Goal: Consume media (video, audio)

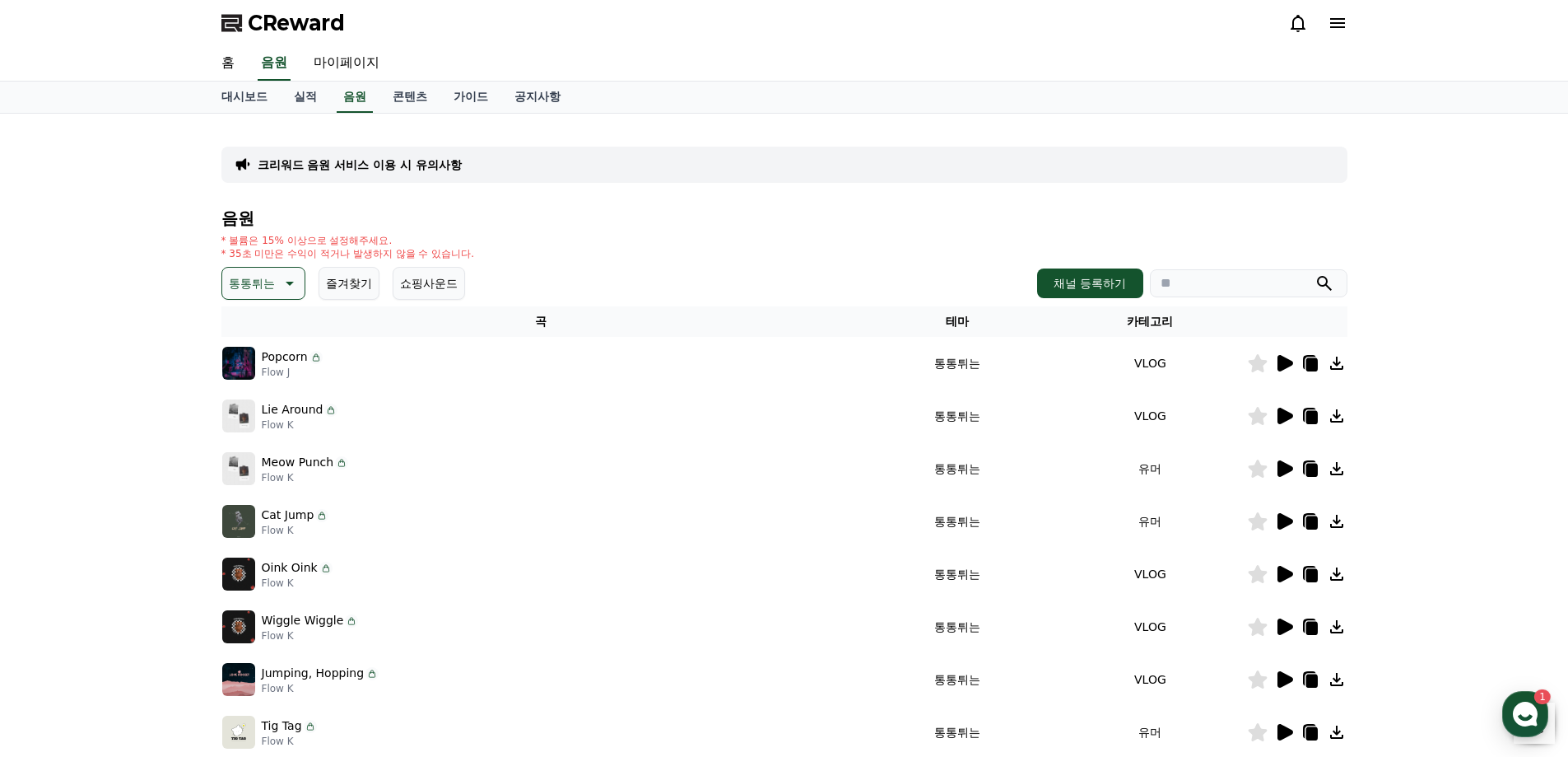
click at [300, 280] on button "통통튀는" at bounding box center [263, 283] width 84 height 33
click at [252, 414] on button "밝은" at bounding box center [242, 415] width 36 height 36
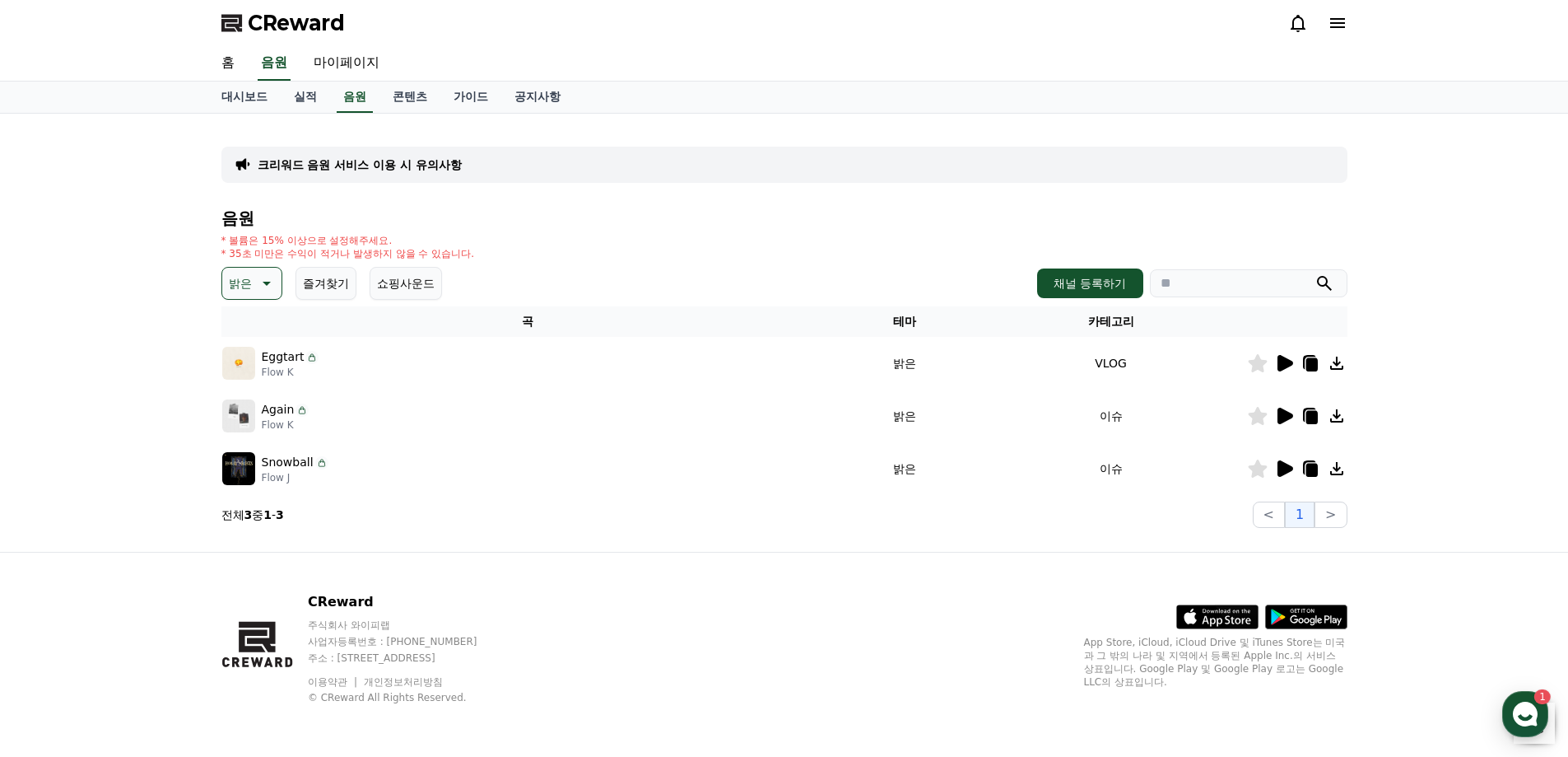
click at [1293, 467] on icon at bounding box center [1285, 469] width 20 height 20
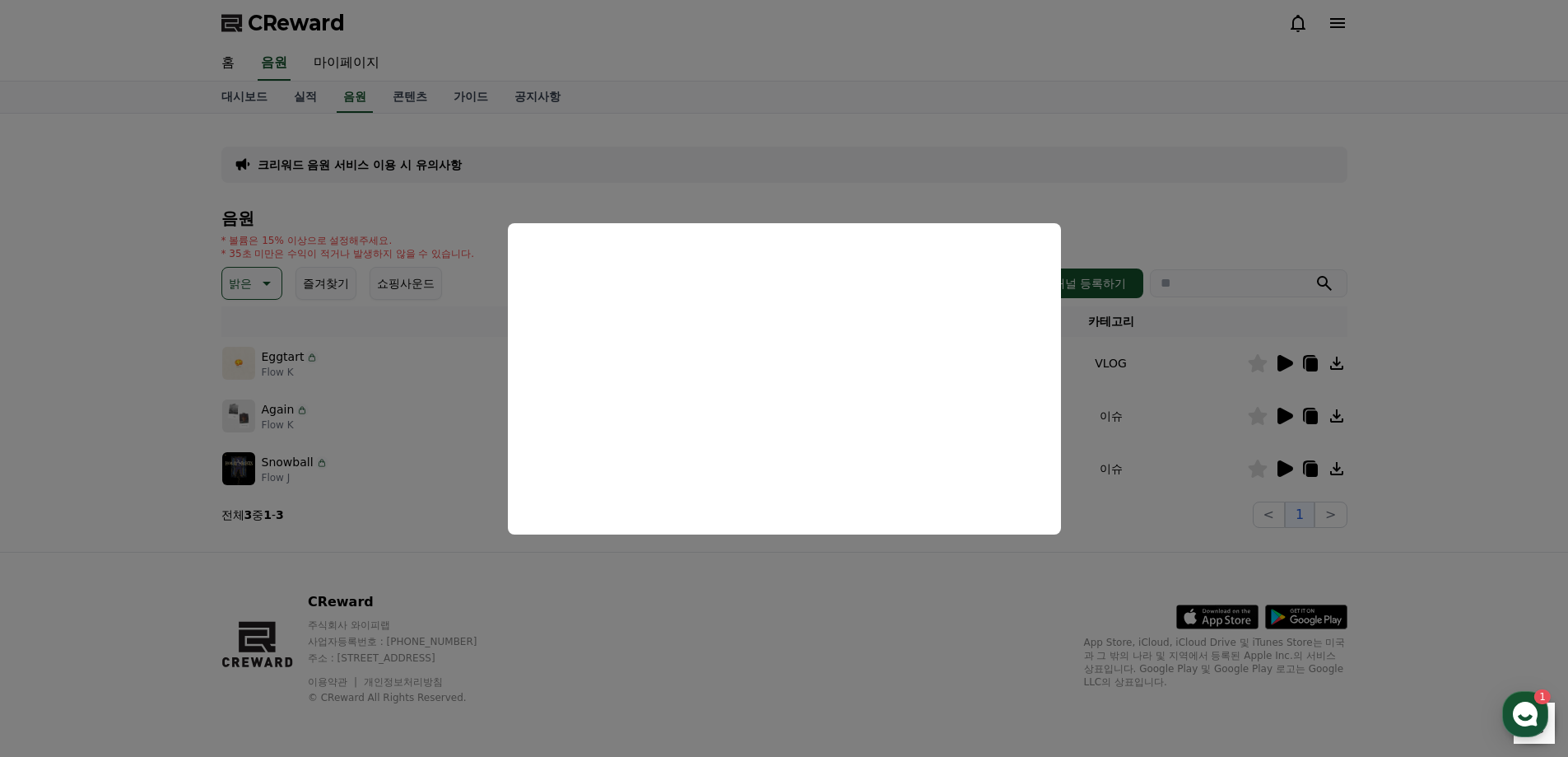
click at [892, 104] on button "close modal" at bounding box center [784, 378] width 1568 height 757
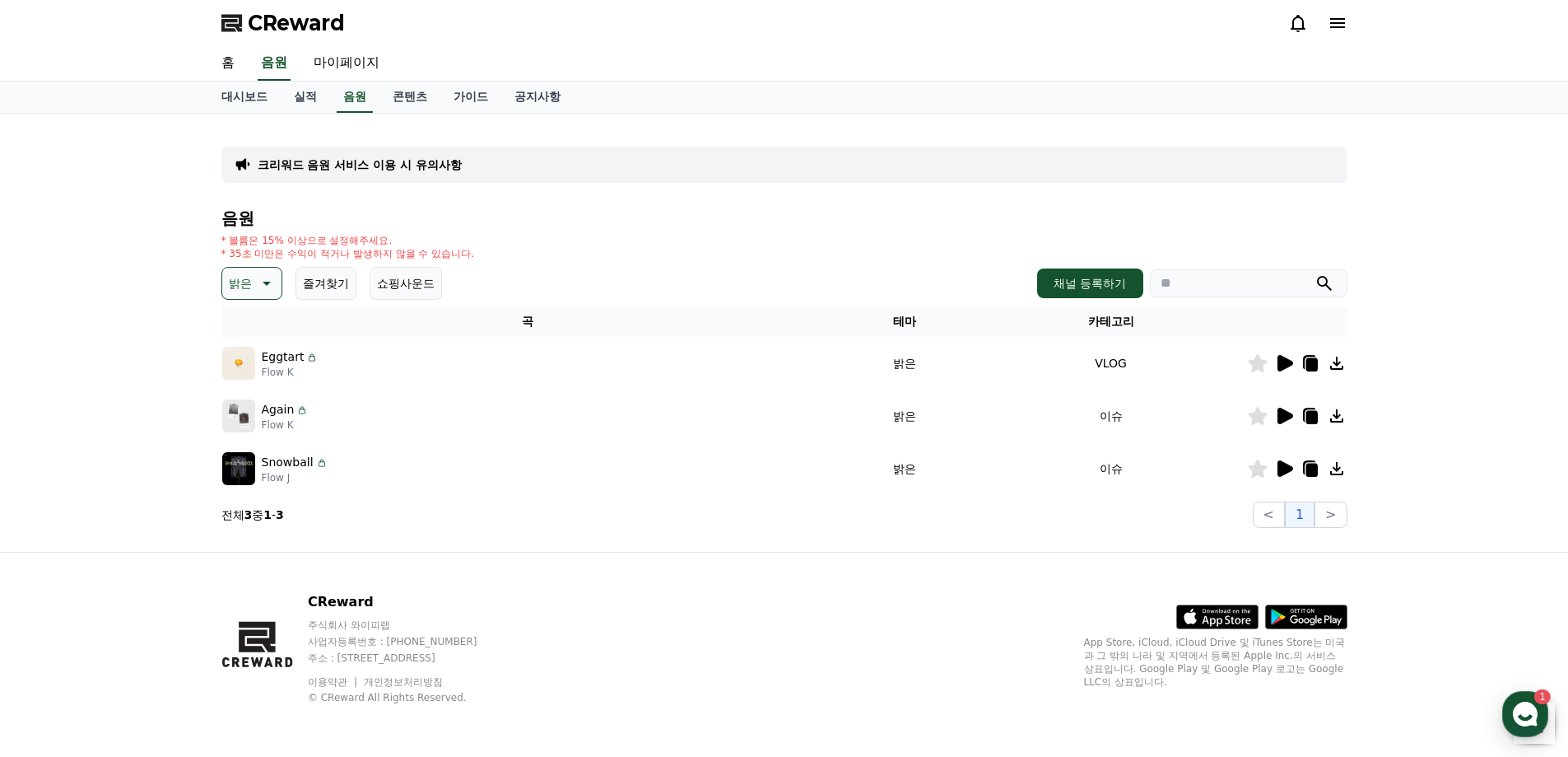
click at [267, 279] on icon at bounding box center [265, 283] width 20 height 20
click at [263, 394] on button "잔잔한" at bounding box center [248, 392] width 48 height 36
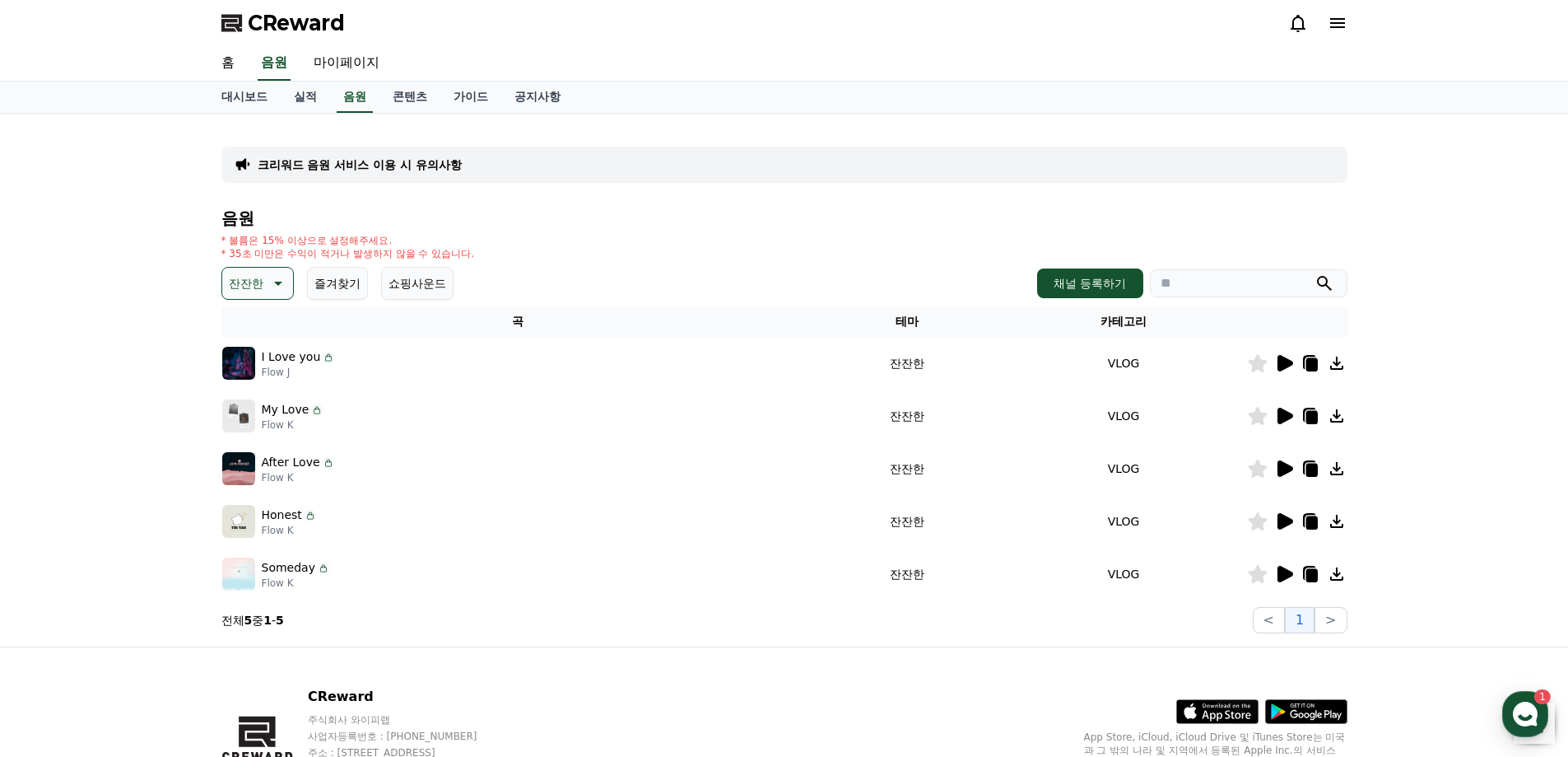
click at [1279, 524] on icon at bounding box center [1285, 521] width 16 height 17
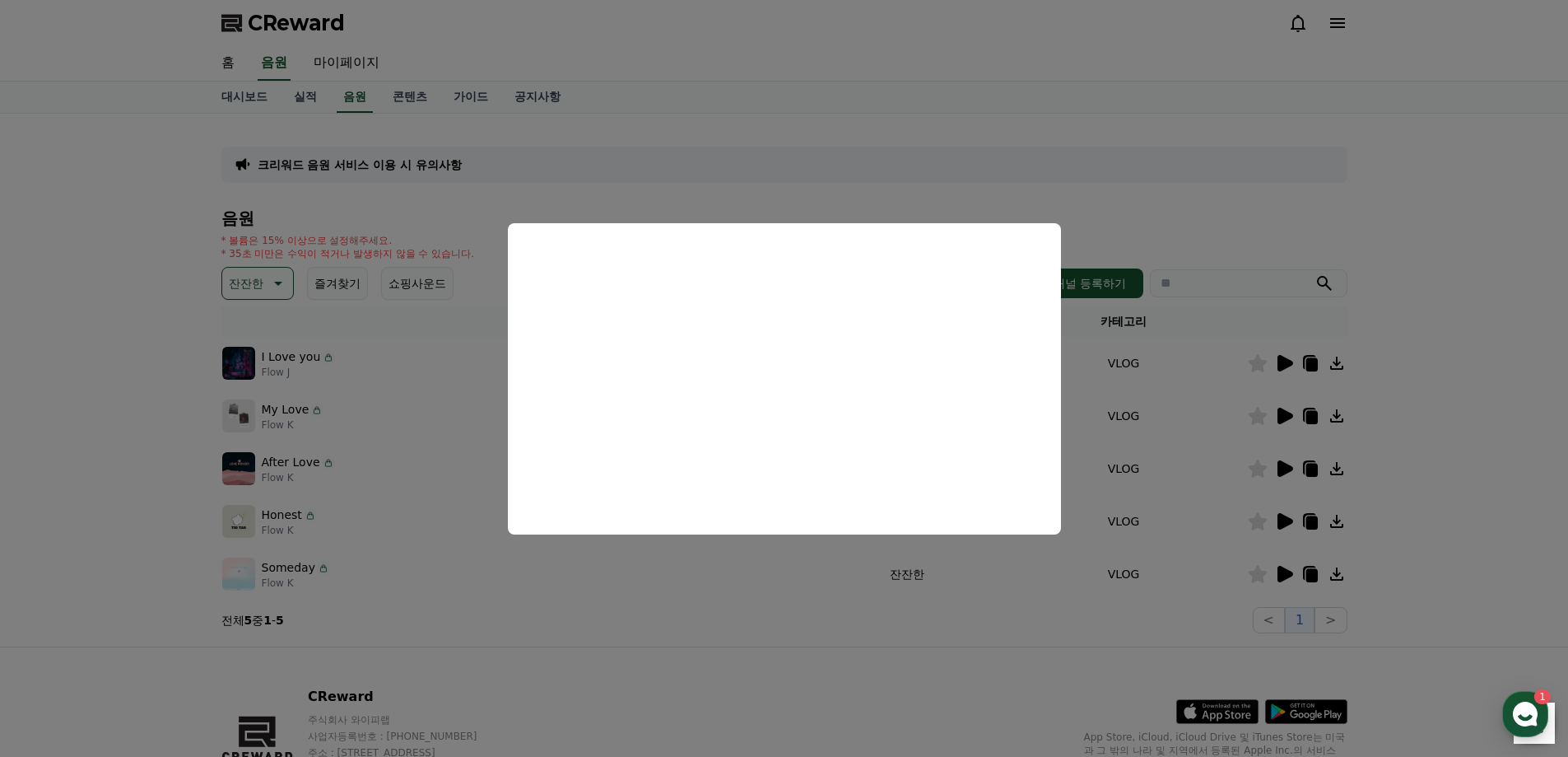
click at [784, 171] on button "close modal" at bounding box center [784, 378] width 1568 height 757
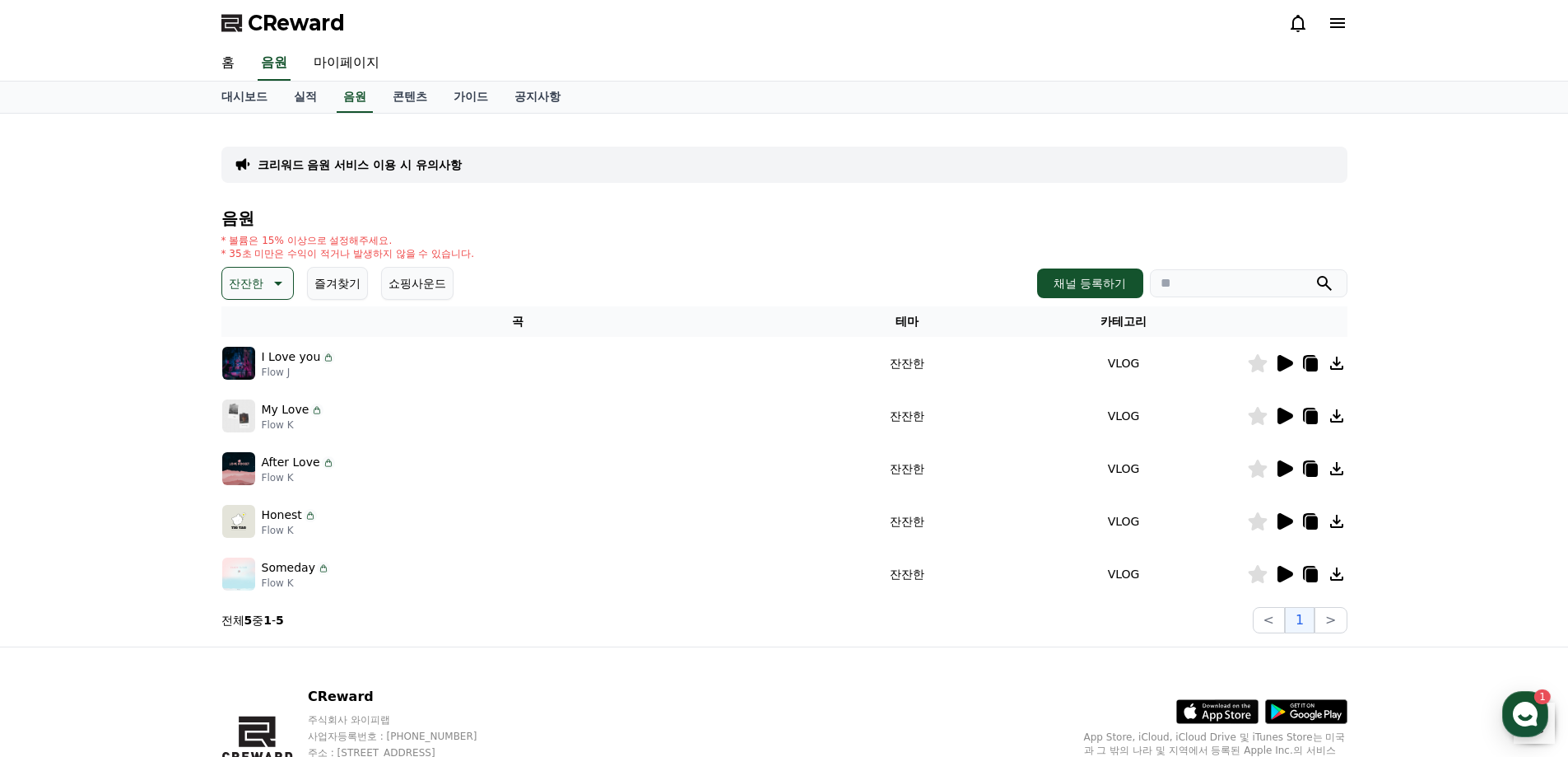
click at [1312, 524] on icon at bounding box center [1311, 523] width 12 height 13
click at [1310, 417] on icon at bounding box center [1311, 418] width 12 height 13
click at [1290, 413] on icon at bounding box center [1285, 416] width 16 height 17
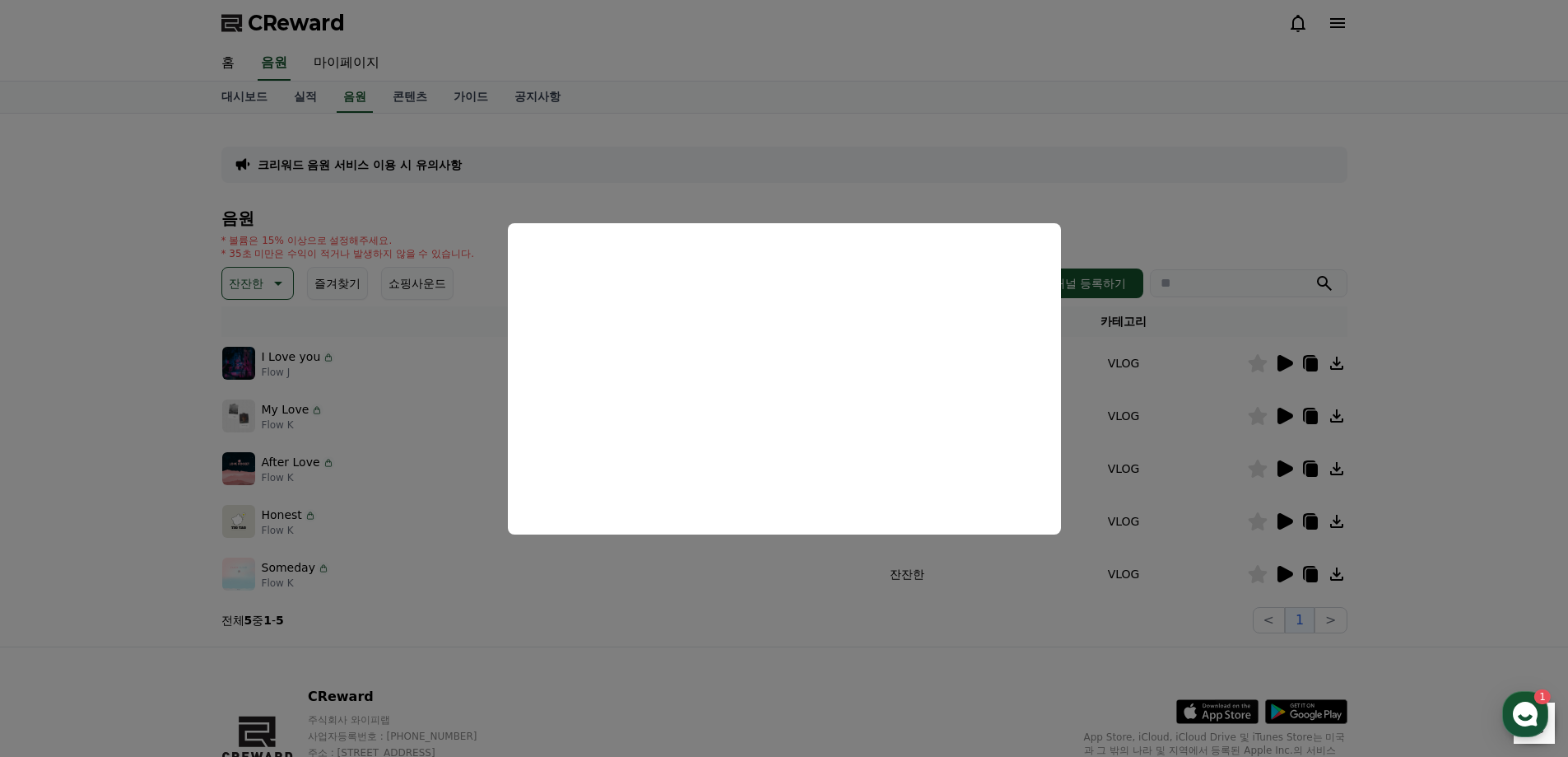
click at [1226, 207] on button "close modal" at bounding box center [784, 378] width 1568 height 757
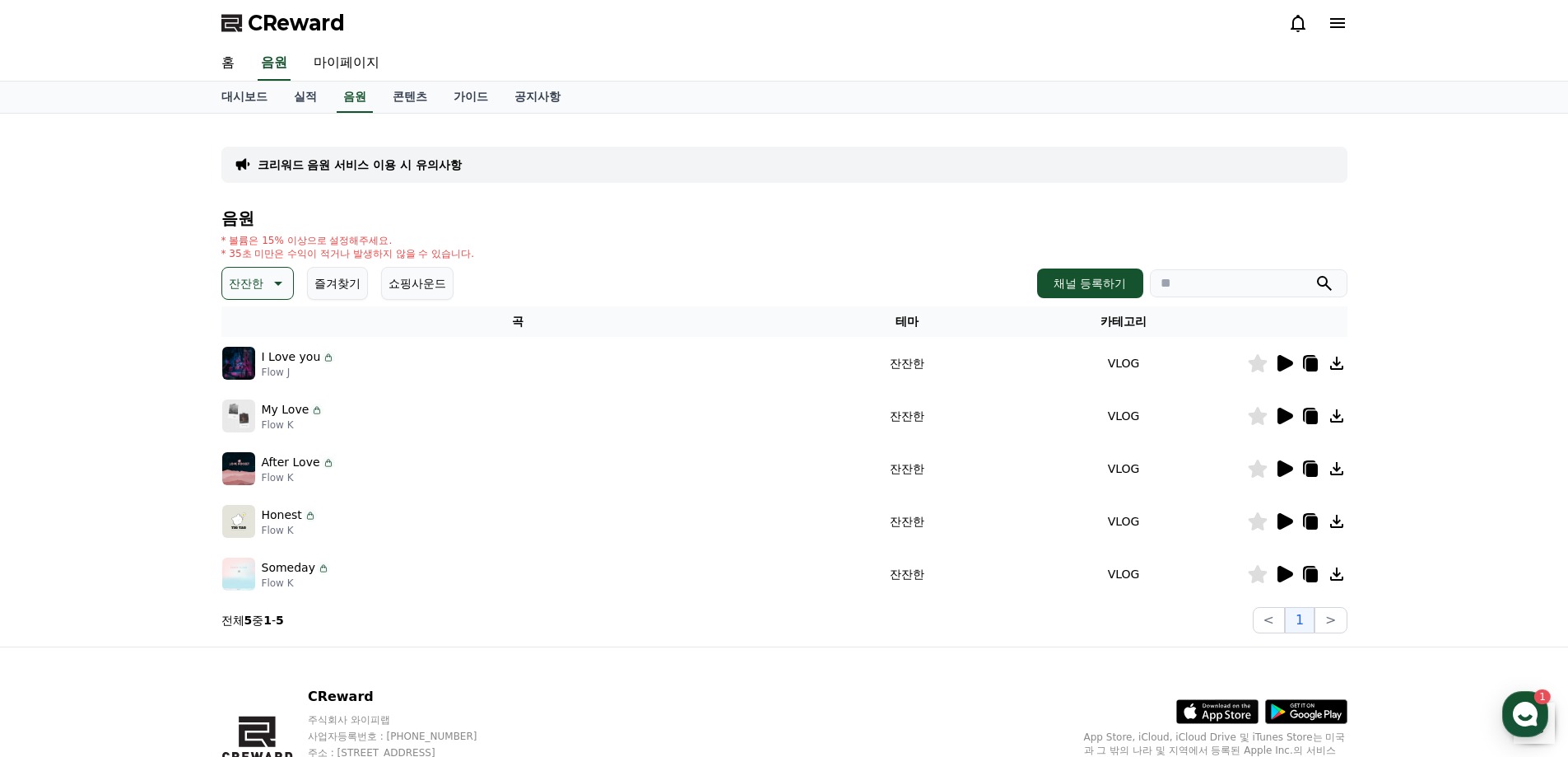
click at [1313, 413] on icon at bounding box center [1311, 418] width 12 height 13
click at [285, 285] on icon at bounding box center [277, 283] width 20 height 20
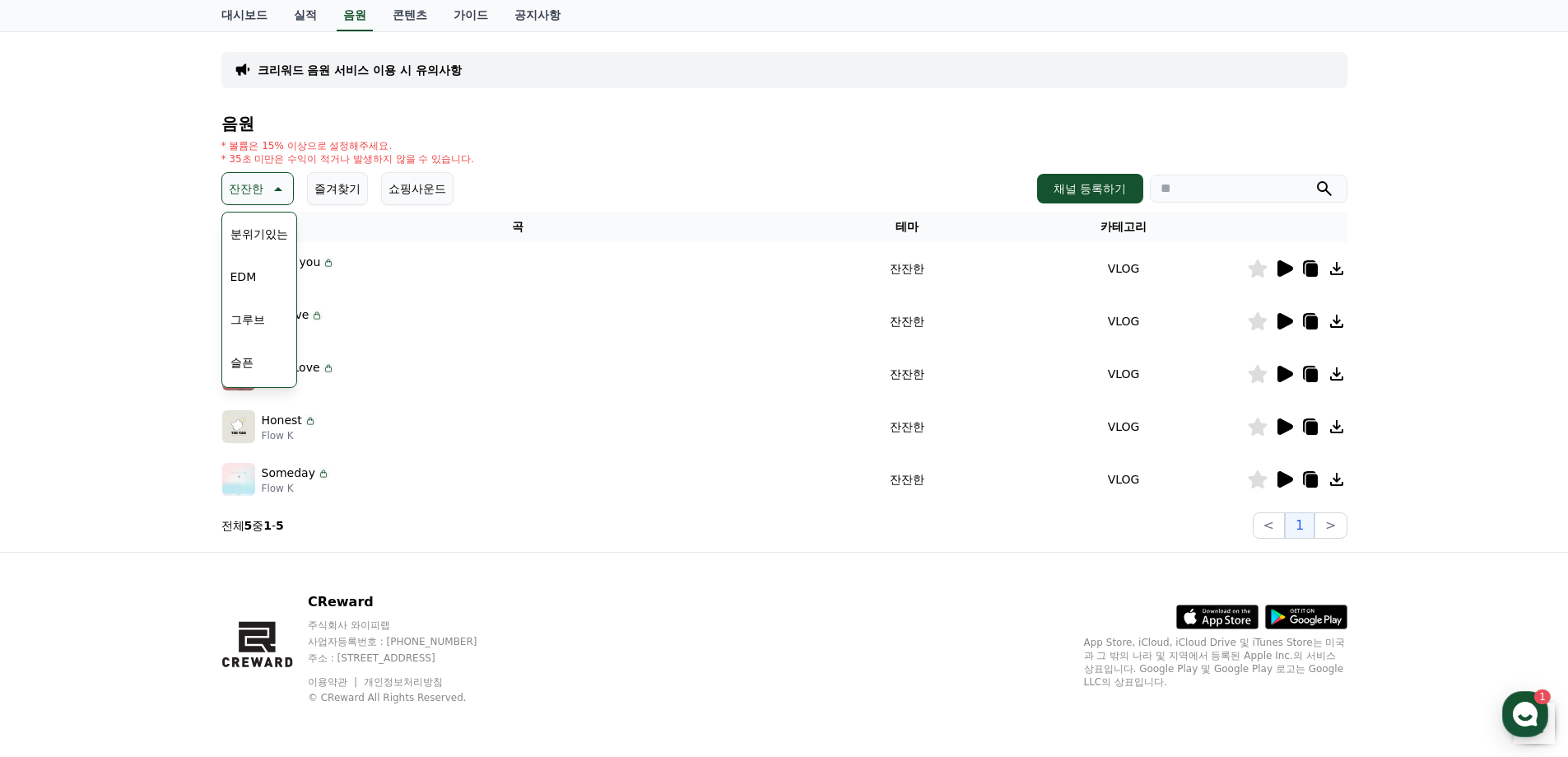
scroll to position [431, 0]
click at [254, 311] on button "EDM" at bounding box center [243, 314] width 39 height 36
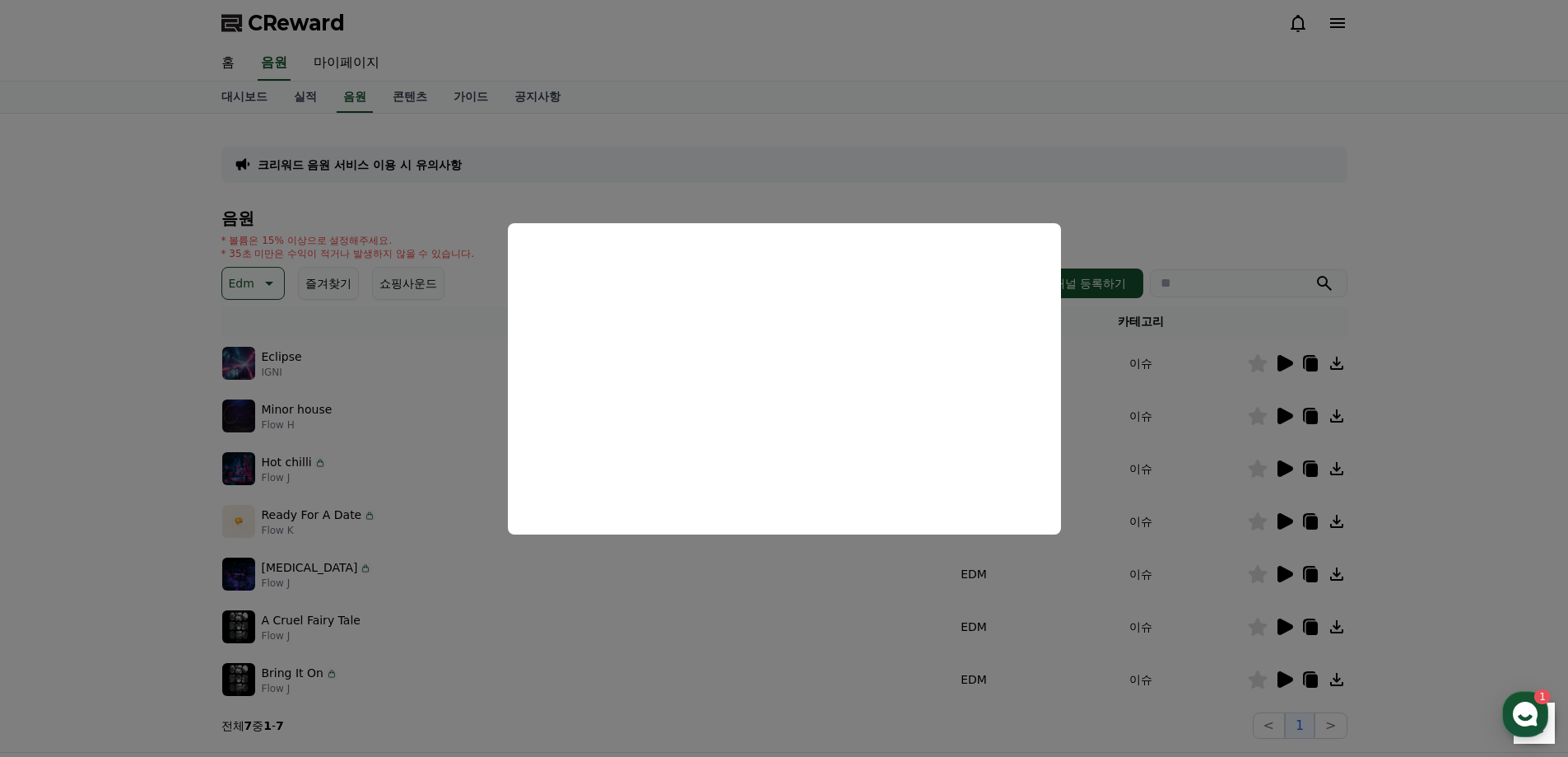
click at [859, 156] on button "close modal" at bounding box center [784, 378] width 1568 height 757
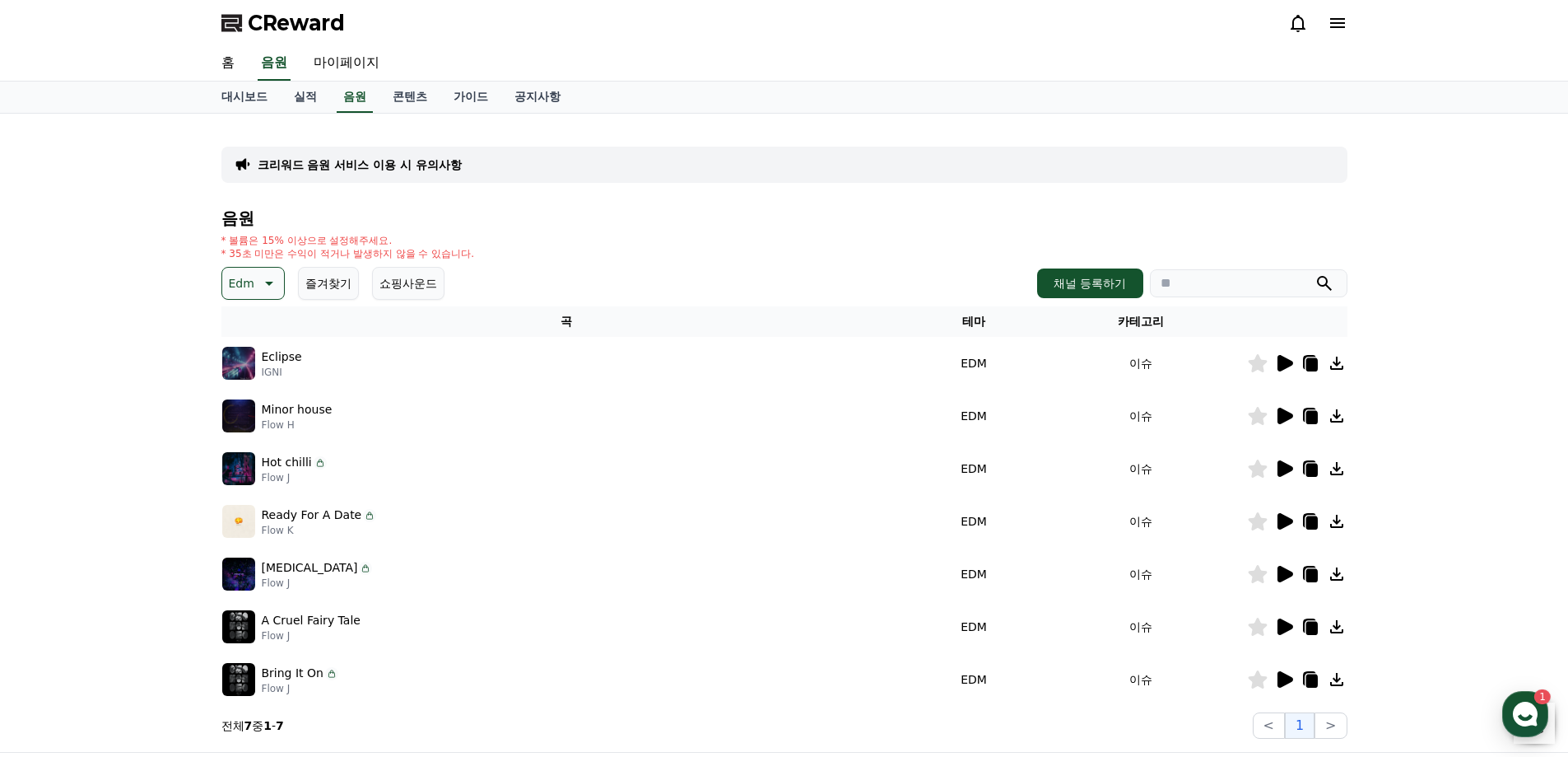
click at [1284, 423] on icon at bounding box center [1285, 416] width 16 height 17
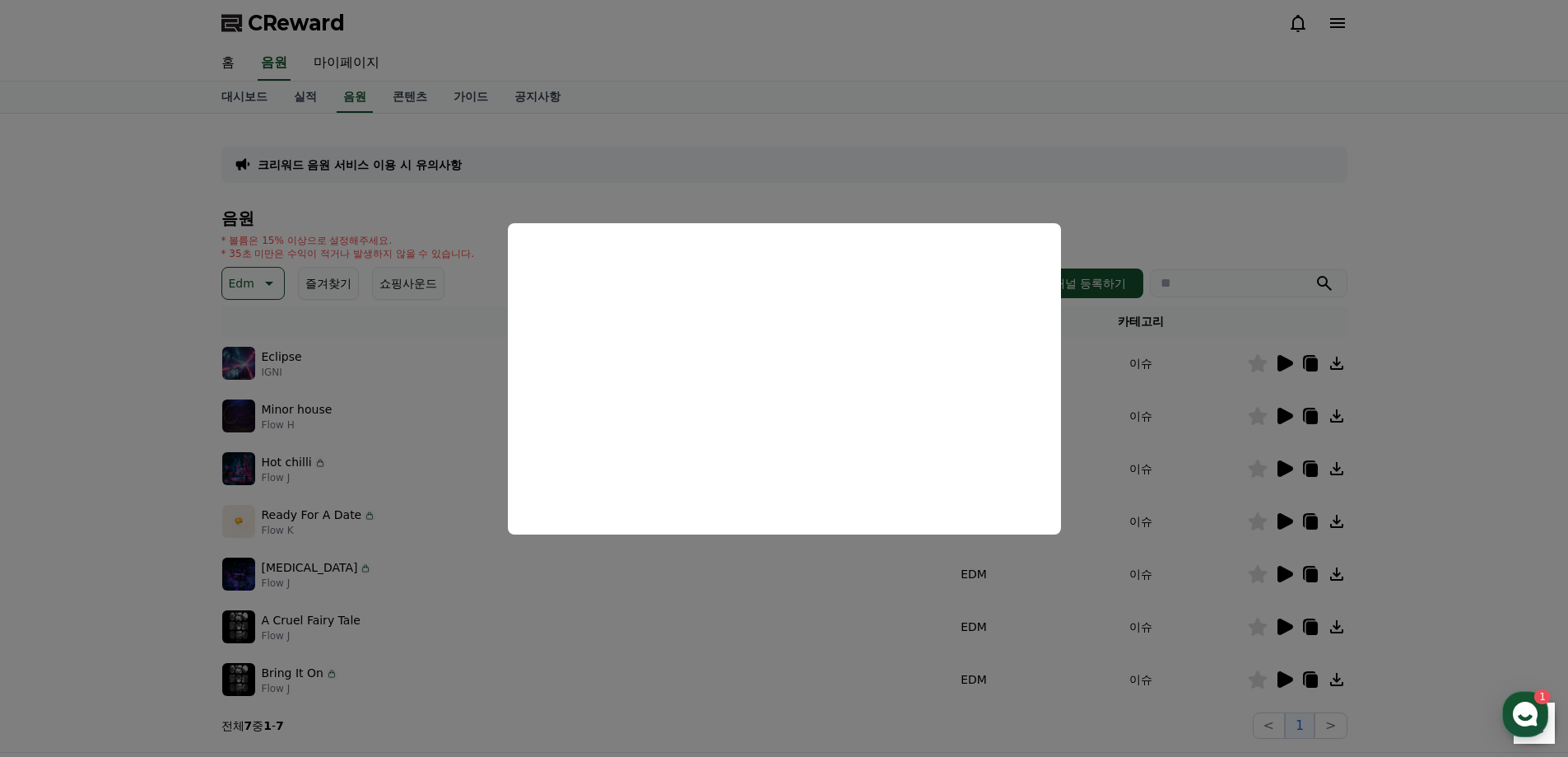
click at [787, 116] on button "close modal" at bounding box center [784, 378] width 1568 height 757
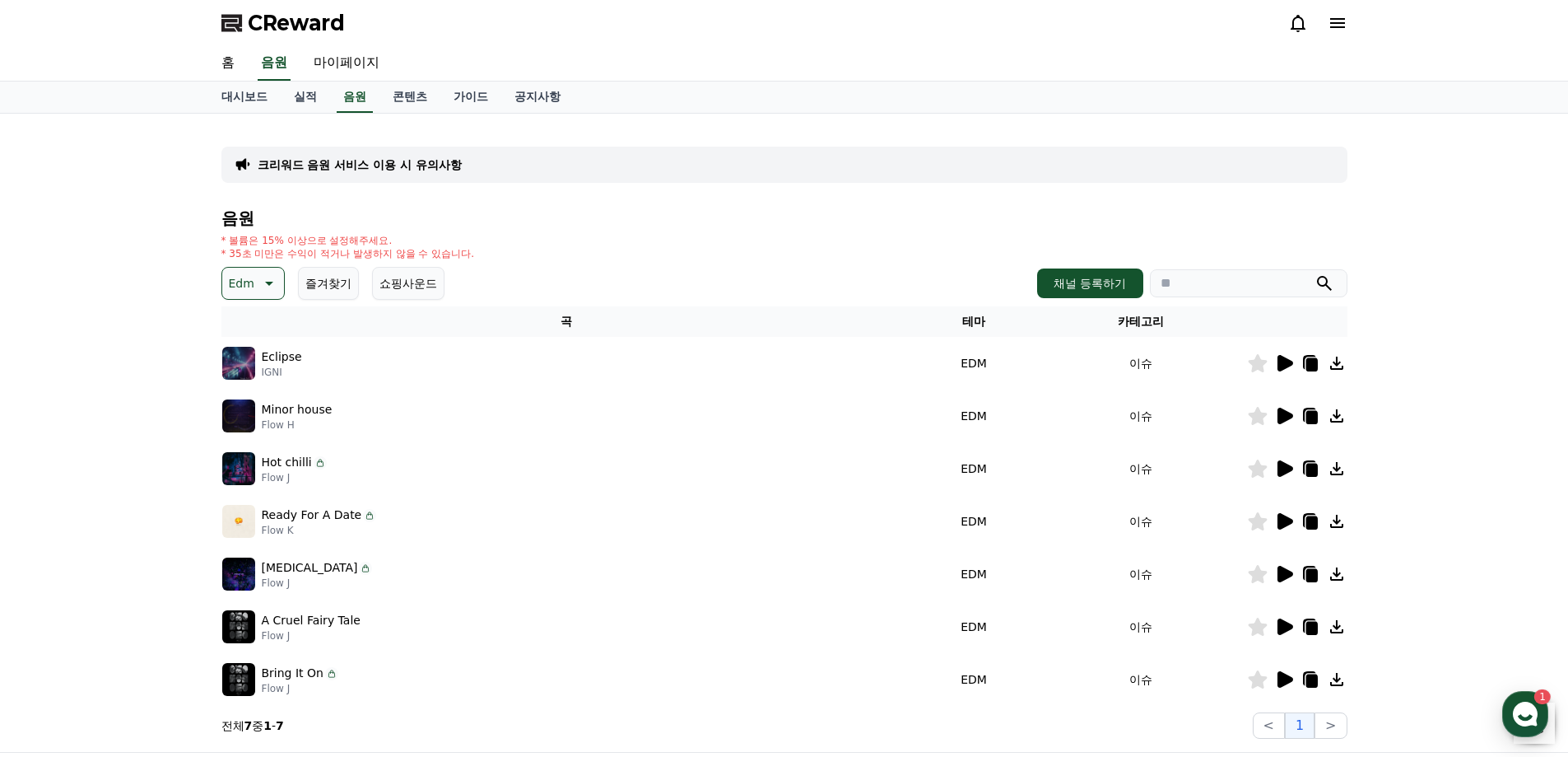
click at [1284, 467] on icon at bounding box center [1285, 469] width 16 height 17
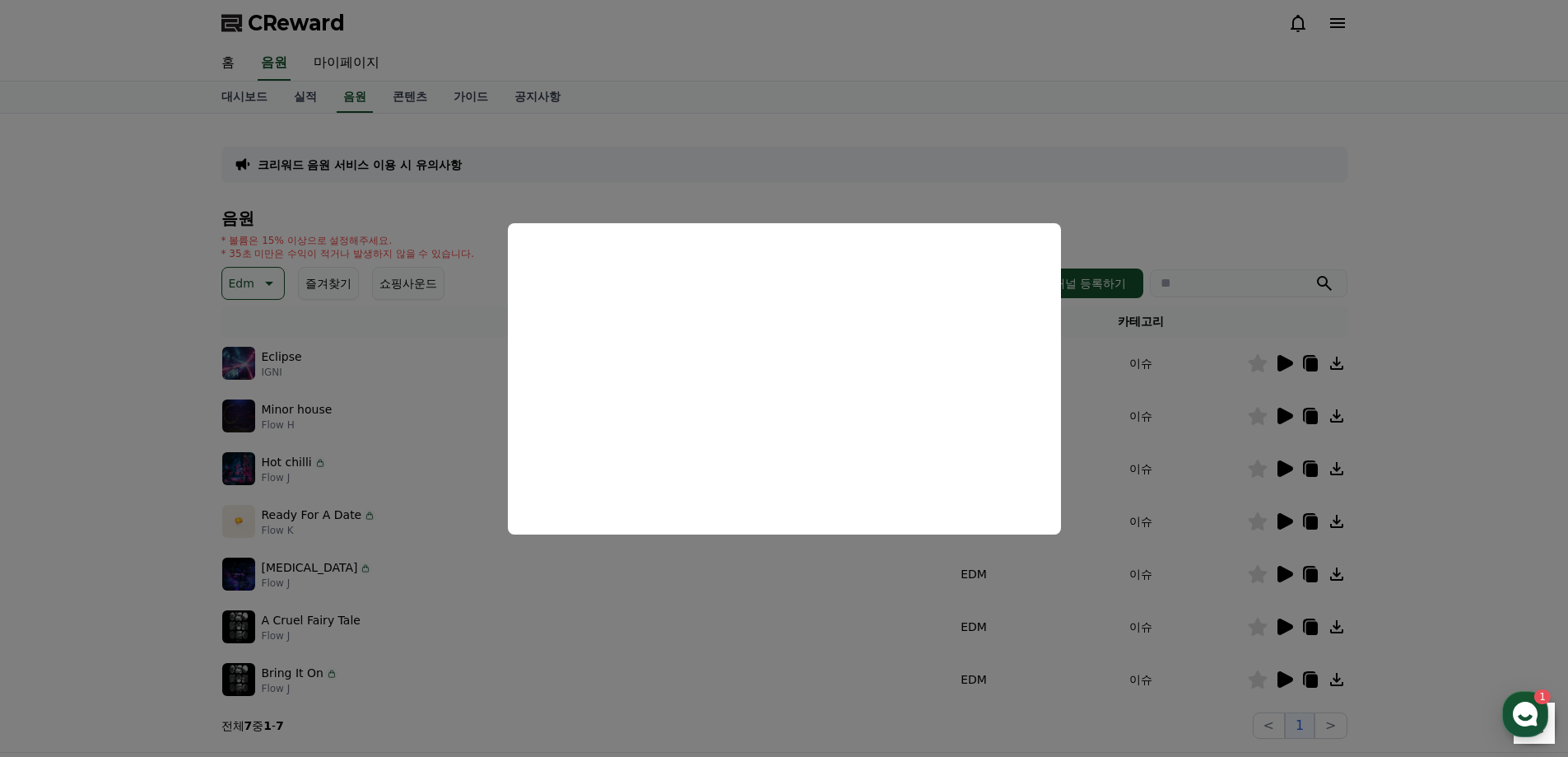
click at [759, 605] on button "close modal" at bounding box center [784, 378] width 1568 height 757
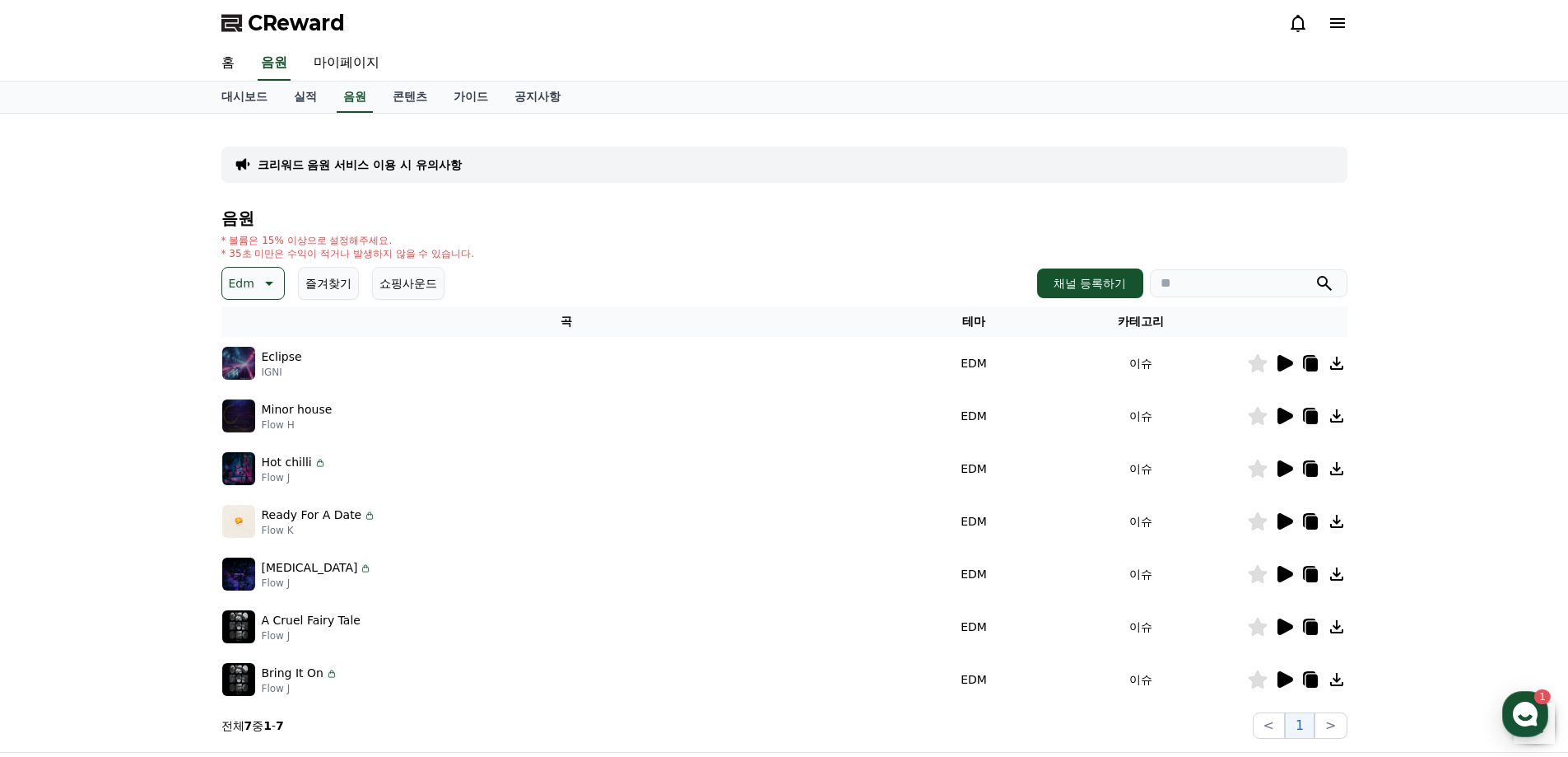
click at [1314, 473] on icon at bounding box center [1311, 470] width 12 height 13
click at [265, 273] on button "Edm" at bounding box center [253, 283] width 63 height 33
click at [267, 413] on button "웅장한" at bounding box center [248, 422] width 48 height 36
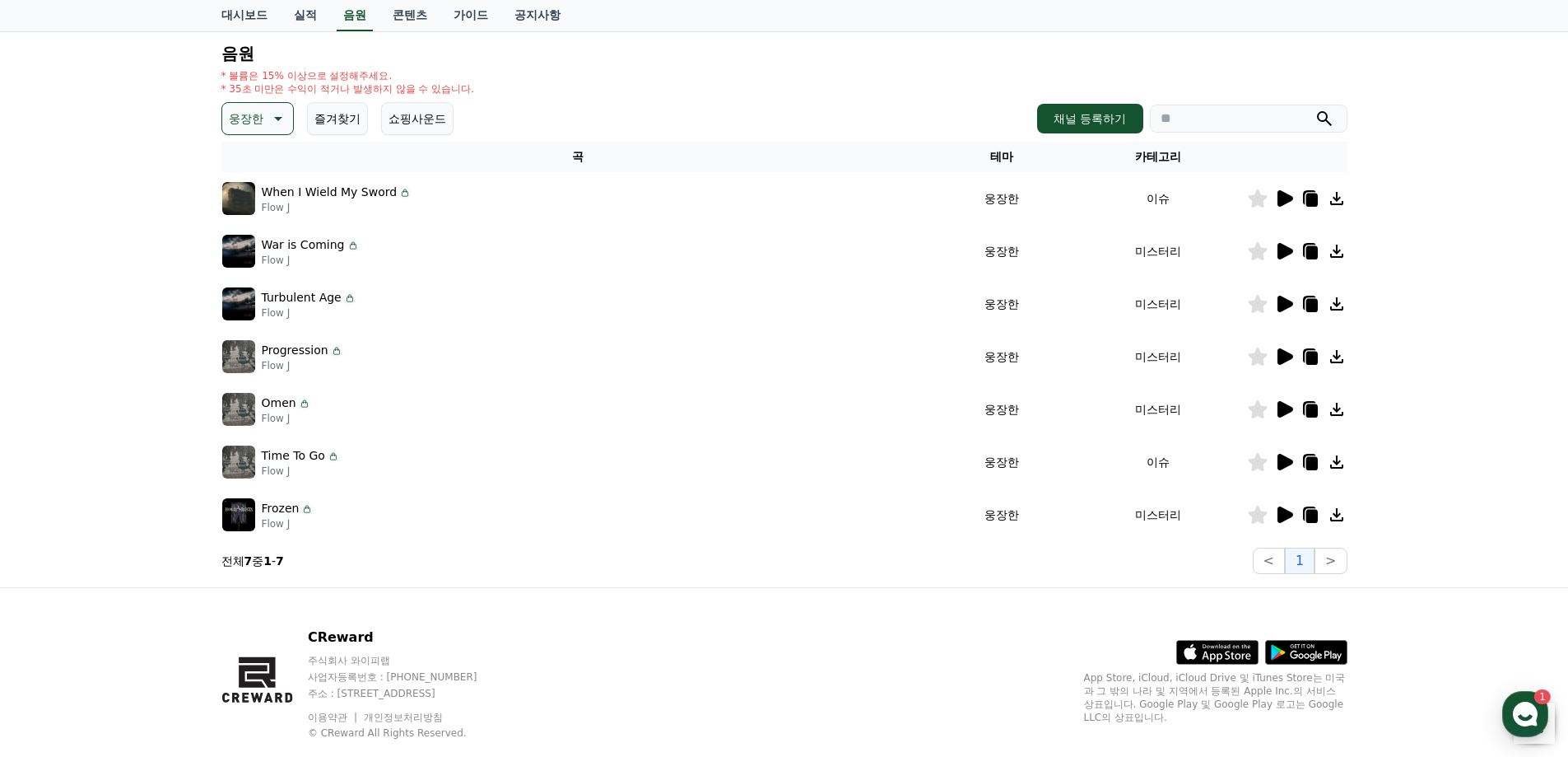
click at [1285, 409] on icon at bounding box center [1285, 409] width 16 height 17
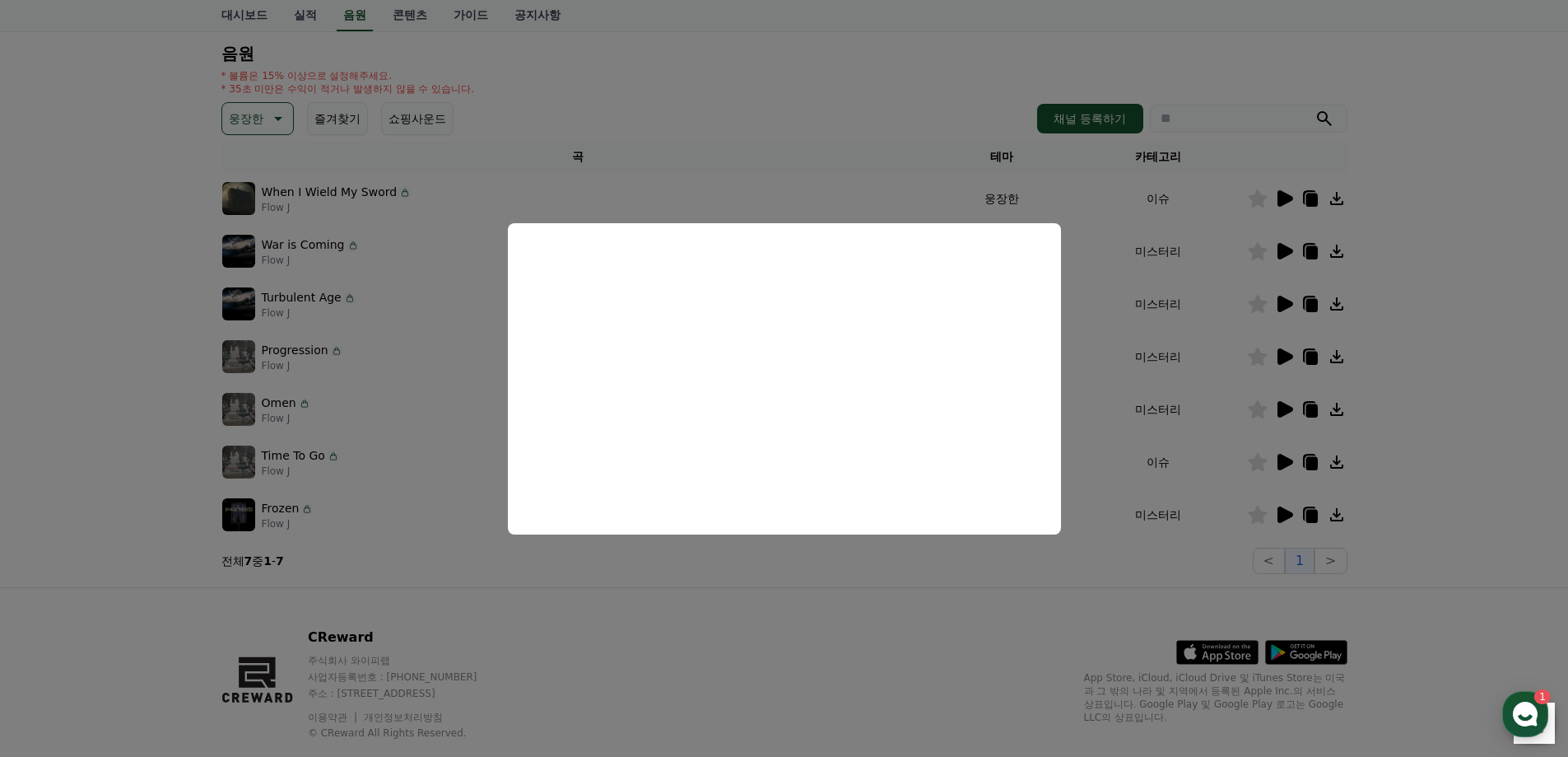
click at [826, 598] on button "close modal" at bounding box center [784, 378] width 1568 height 757
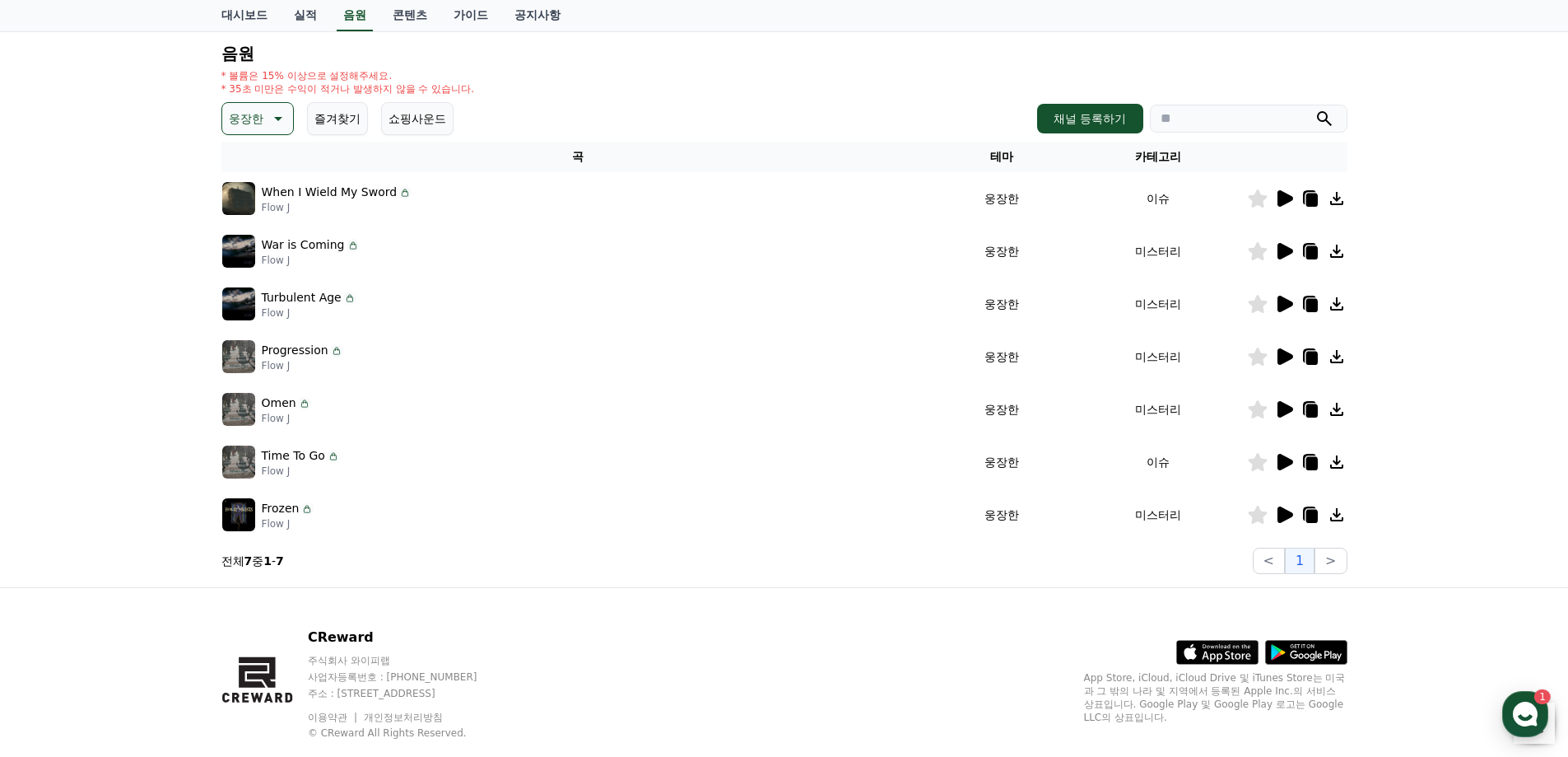
click at [1279, 469] on icon at bounding box center [1285, 462] width 20 height 20
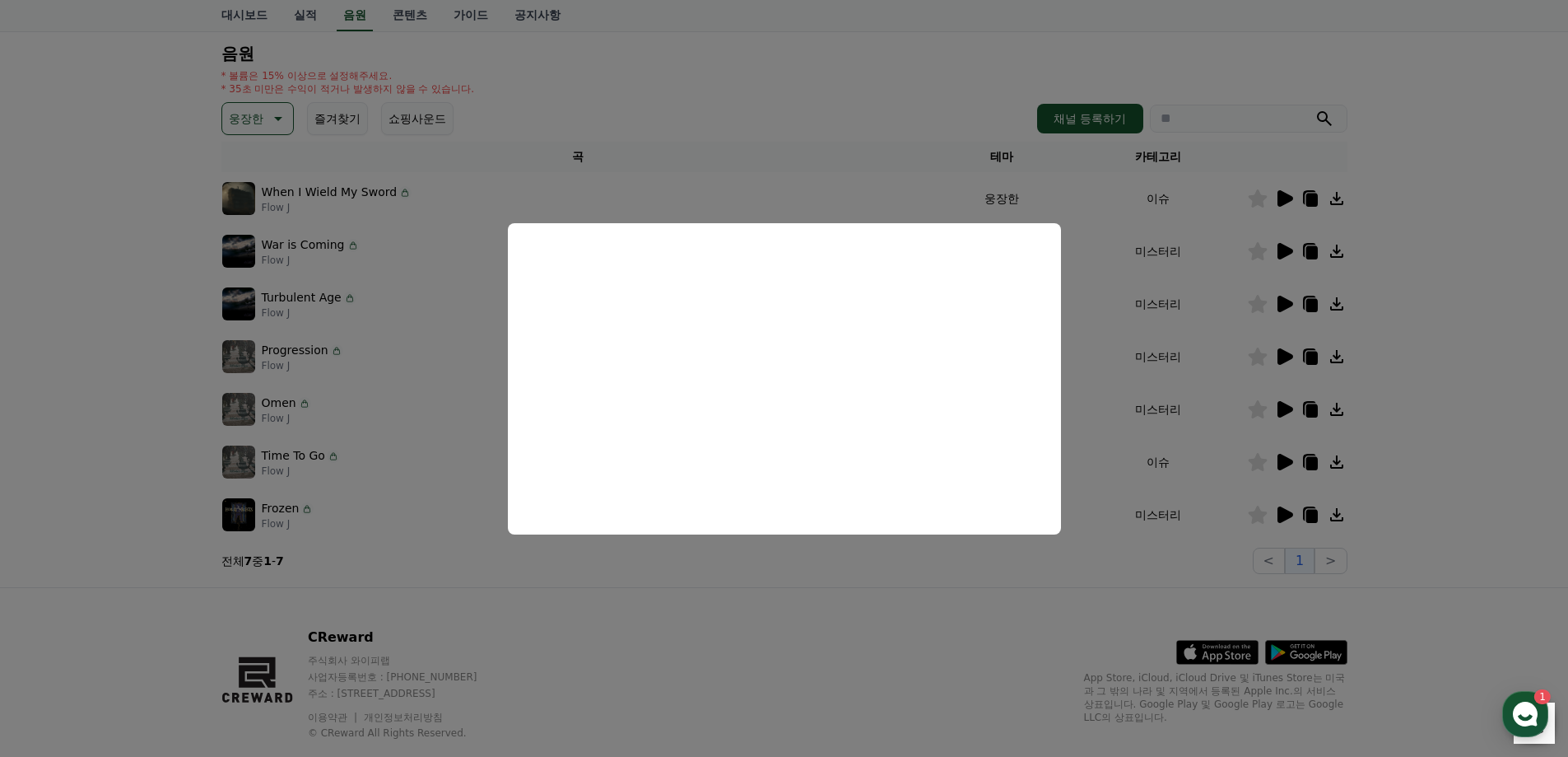
click at [814, 603] on button "close modal" at bounding box center [784, 378] width 1568 height 757
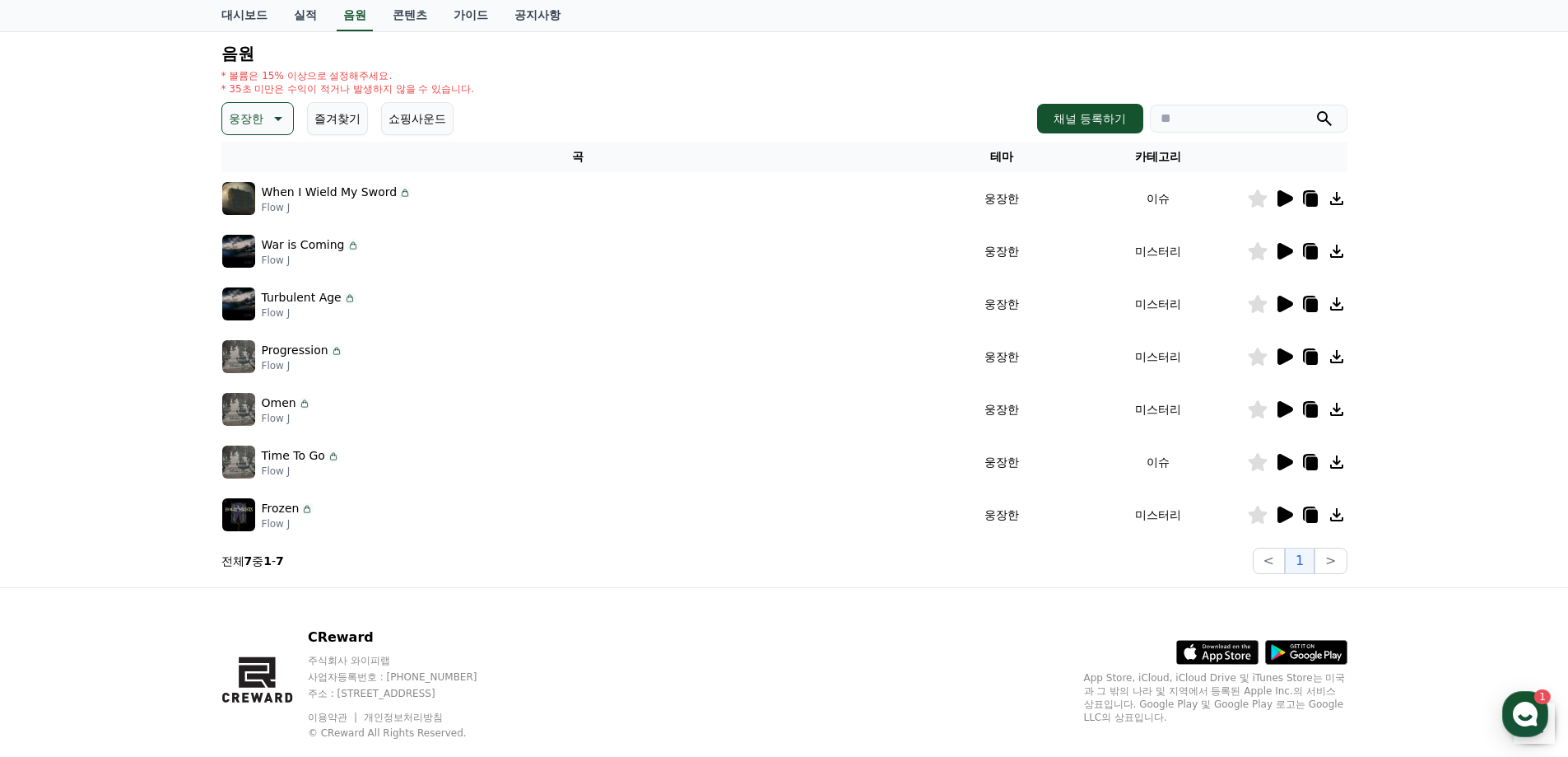
click at [1315, 459] on icon at bounding box center [1311, 464] width 12 height 13
